Goal: Subscribe to service/newsletter

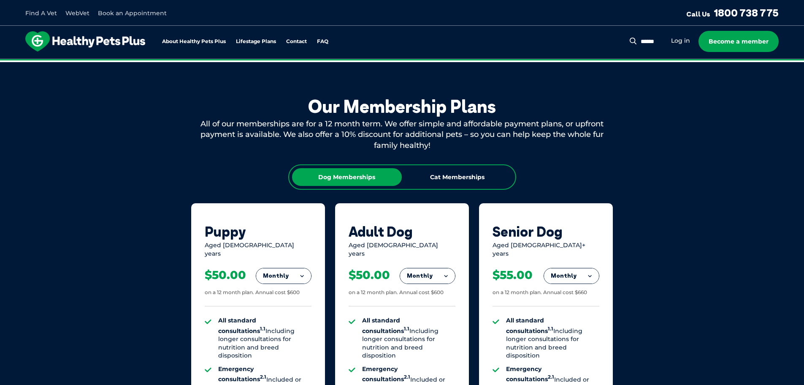
scroll to position [549, 0]
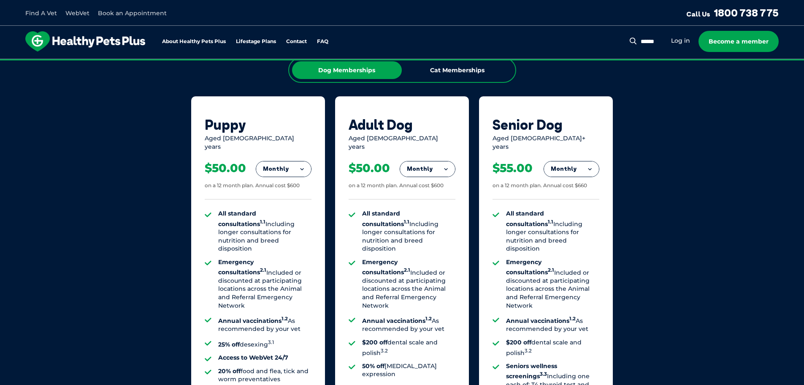
click at [297, 163] on button "Monthly" at bounding box center [283, 168] width 55 height 15
click at [293, 162] on button "Monthly" at bounding box center [283, 168] width 55 height 15
click at [287, 181] on li "Fortnightly" at bounding box center [283, 186] width 55 height 20
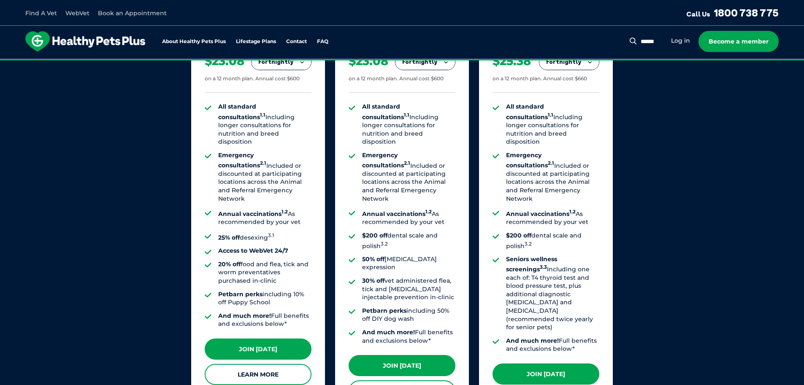
scroll to position [675, 0]
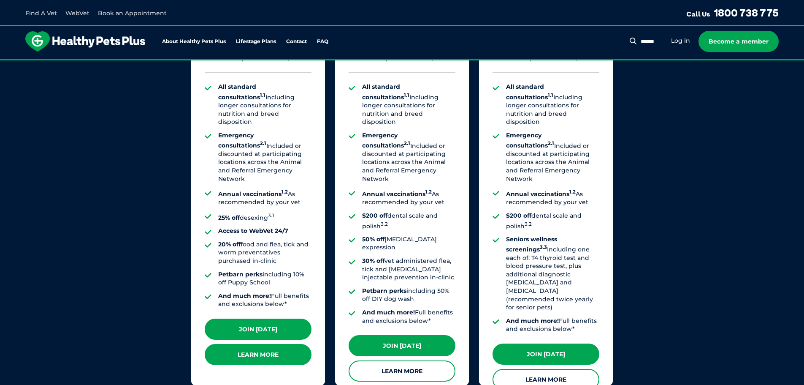
click at [287, 354] on link "Learn More" at bounding box center [258, 354] width 107 height 21
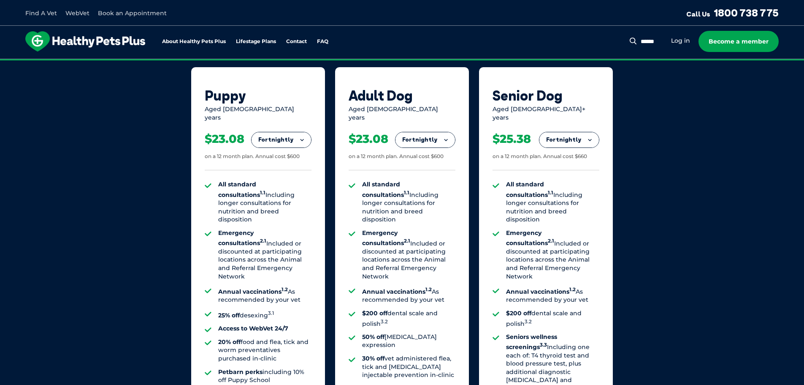
scroll to position [464, 0]
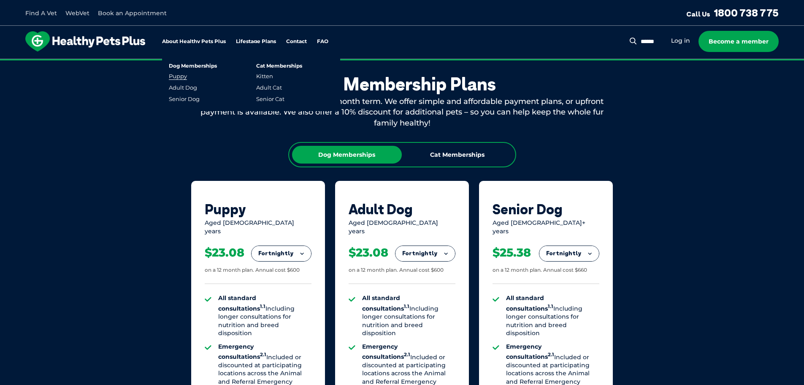
click at [173, 76] on link "Puppy" at bounding box center [178, 76] width 18 height 7
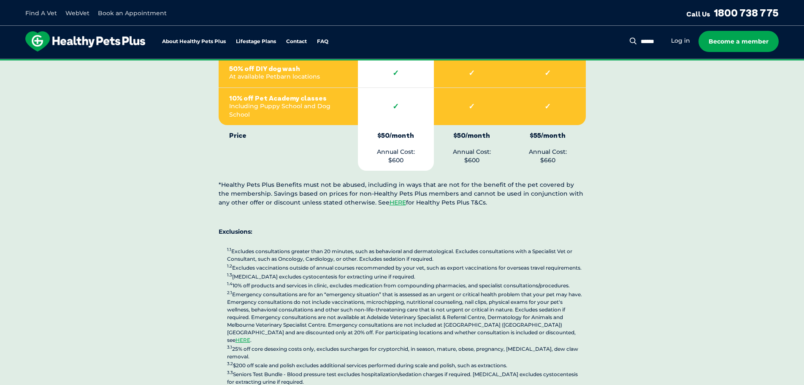
scroll to position [1857, 0]
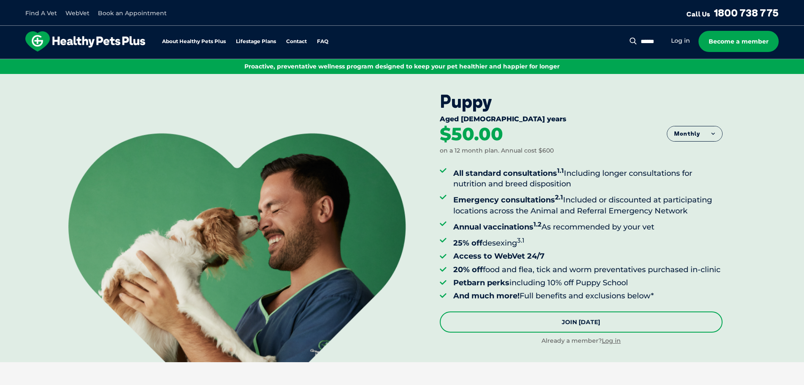
click at [584, 332] on link "Join [DATE]" at bounding box center [581, 321] width 283 height 21
